Goal: Task Accomplishment & Management: Complete application form

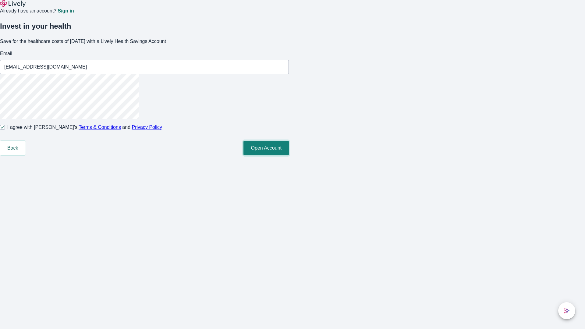
click at [289, 155] on button "Open Account" at bounding box center [265, 148] width 45 height 15
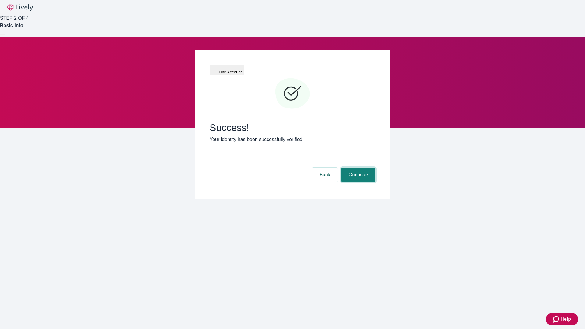
click at [357, 168] on button "Continue" at bounding box center [358, 175] width 34 height 15
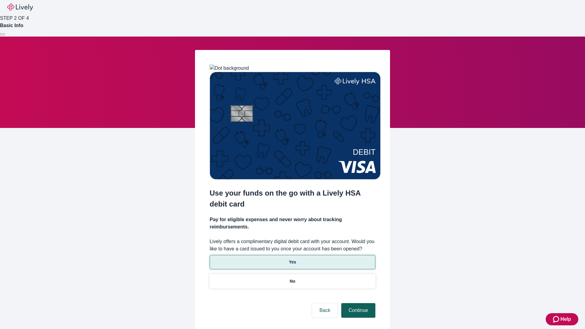
click at [292, 259] on p "Yes" at bounding box center [292, 262] width 7 height 6
click at [357, 303] on button "Continue" at bounding box center [358, 310] width 34 height 15
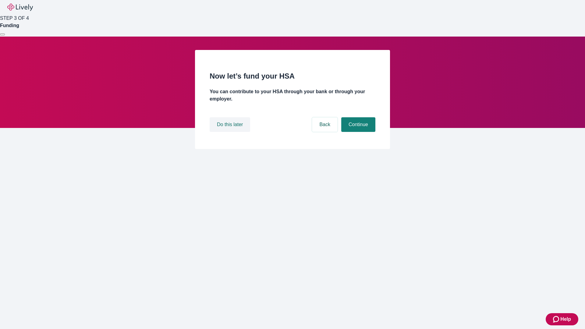
click at [231, 132] on button "Do this later" at bounding box center [230, 124] width 41 height 15
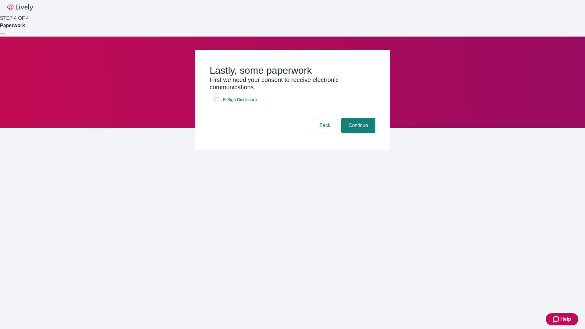
click at [217, 102] on input "E-Sign Disclosure" at bounding box center [216, 99] width 5 height 5
checkbox input "true"
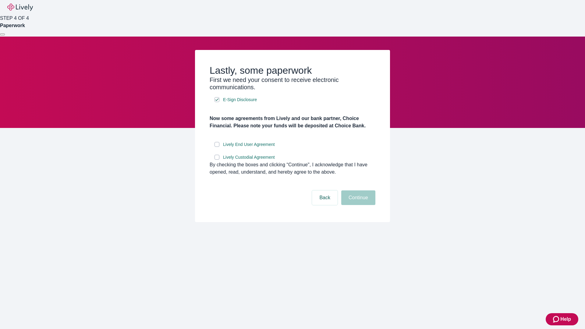
click at [217, 147] on input "Lively End User Agreement" at bounding box center [216, 144] width 5 height 5
checkbox input "true"
click at [217, 160] on input "Lively Custodial Agreement" at bounding box center [216, 157] width 5 height 5
checkbox input "true"
click at [357, 205] on button "Continue" at bounding box center [358, 197] width 34 height 15
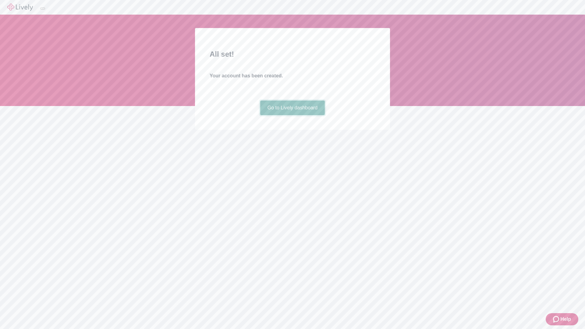
click at [292, 115] on link "Go to Lively dashboard" at bounding box center [292, 108] width 65 height 15
